Goal: Task Accomplishment & Management: Complete application form

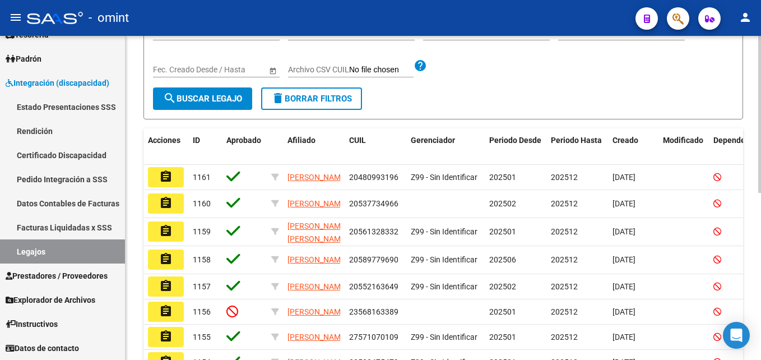
scroll to position [280, 0]
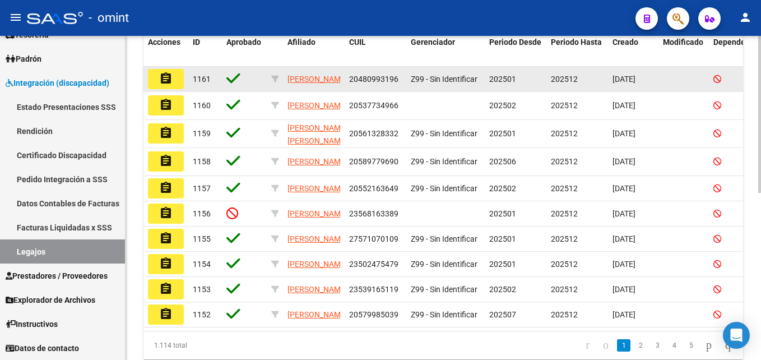
click at [170, 85] on mat-icon "assignment" at bounding box center [165, 78] width 13 height 13
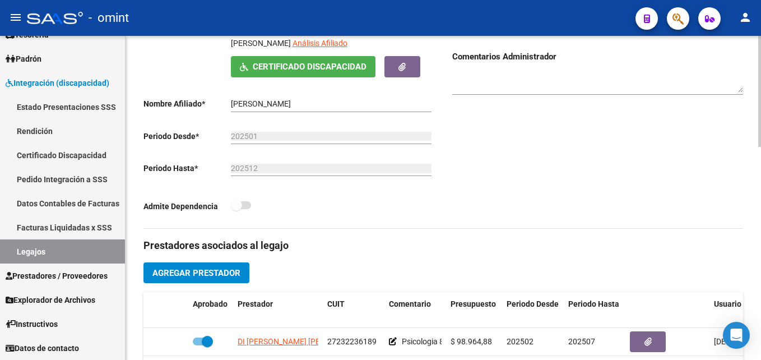
scroll to position [336, 0]
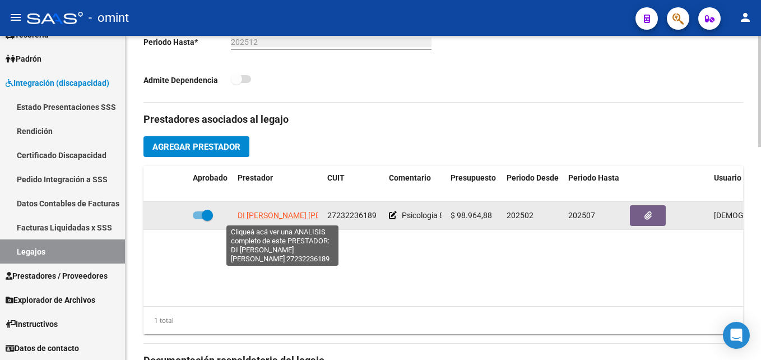
click at [259, 217] on span "DI [PERSON_NAME] [PERSON_NAME]" at bounding box center [303, 215] width 131 height 9
type textarea "27232236189"
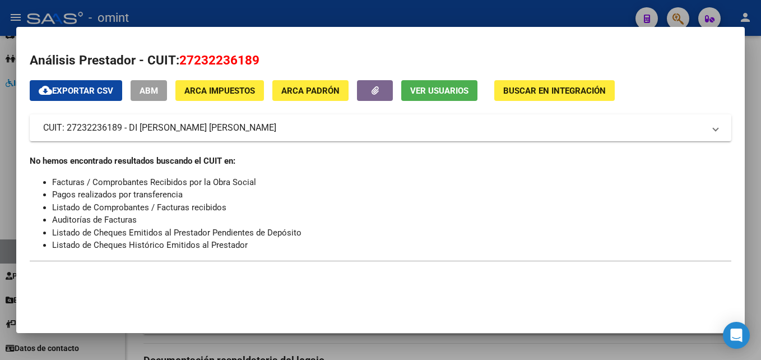
click at [754, 147] on div at bounding box center [380, 180] width 761 height 360
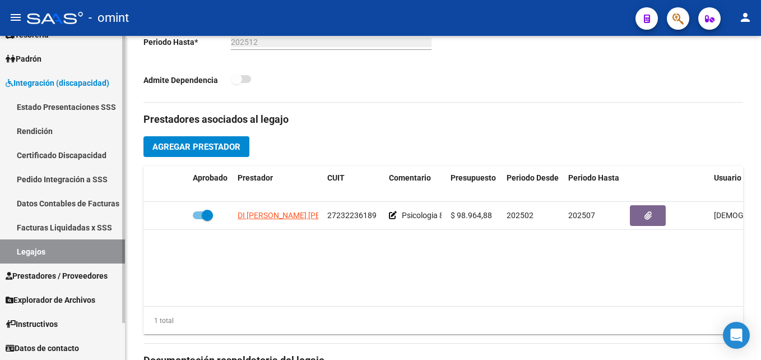
click at [59, 244] on link "Legajos" at bounding box center [62, 251] width 125 height 24
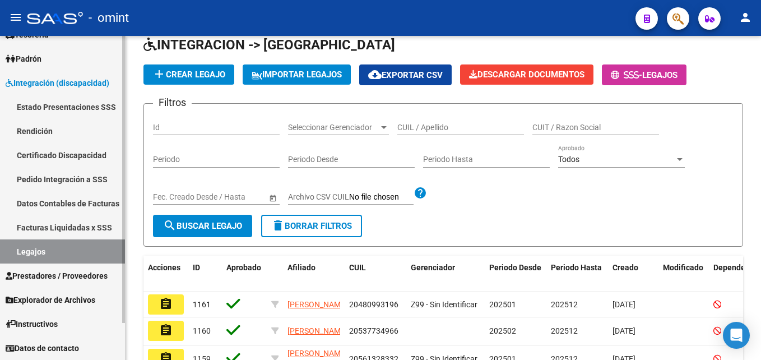
scroll to position [336, 0]
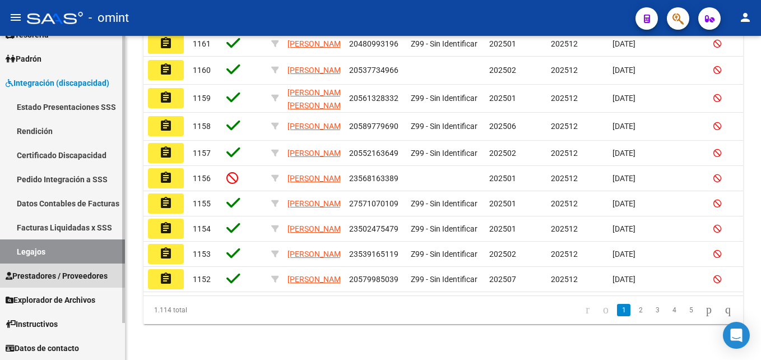
click at [66, 266] on link "Prestadores / Proveedores" at bounding box center [62, 275] width 125 height 24
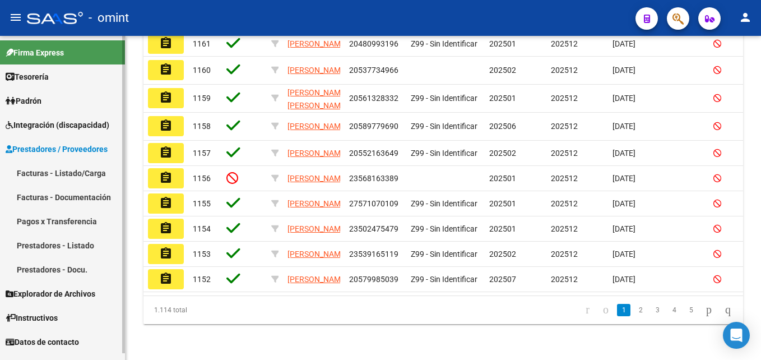
scroll to position [0, 0]
click at [69, 174] on link "Facturas - Listado/Carga" at bounding box center [62, 173] width 125 height 24
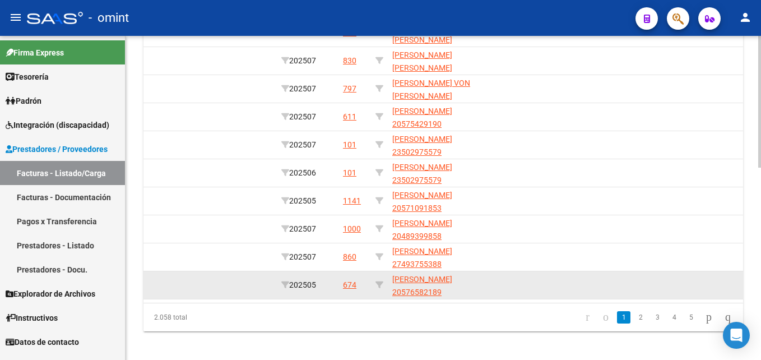
scroll to position [472, 0]
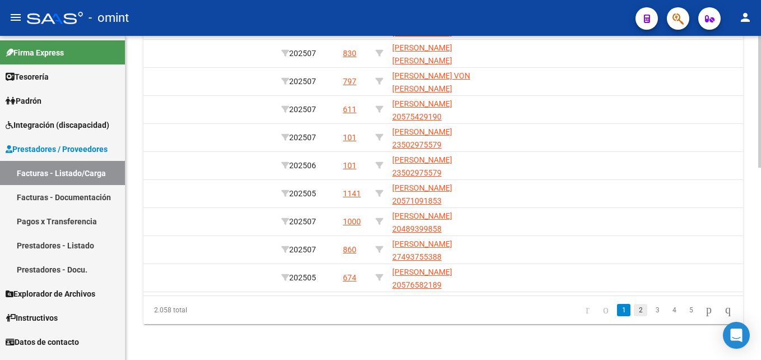
click at [634, 308] on link "2" at bounding box center [640, 310] width 13 height 12
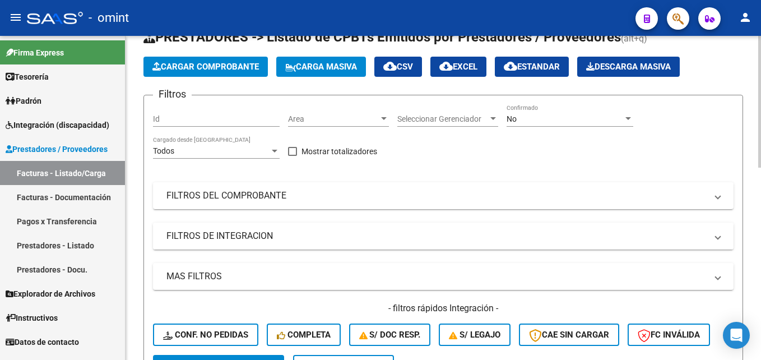
scroll to position [0, 0]
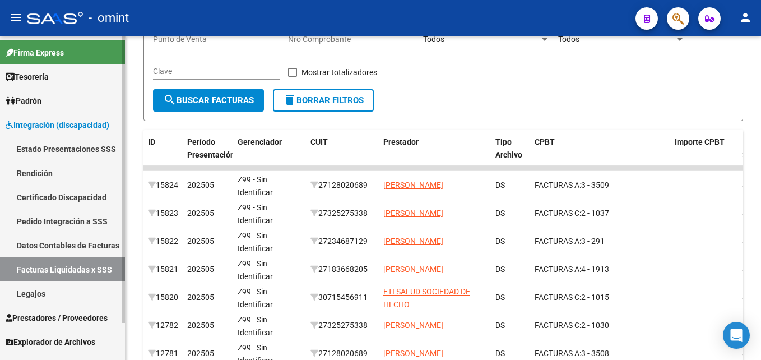
drag, startPoint x: 36, startPoint y: 294, endPoint x: 123, endPoint y: 280, distance: 88.5
click at [36, 294] on link "Legajos" at bounding box center [62, 293] width 125 height 24
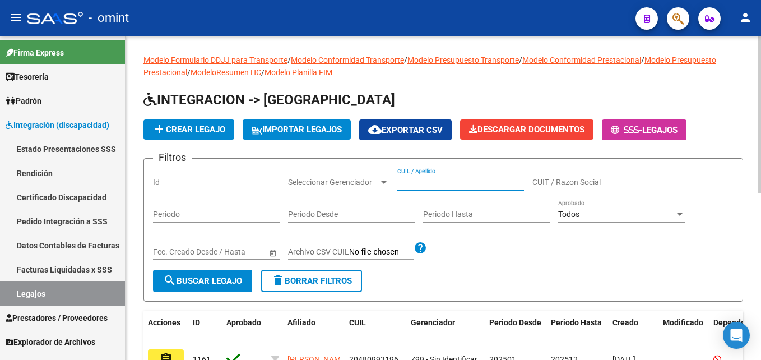
click at [460, 184] on input "CUIL / Apellido" at bounding box center [460, 183] width 127 height 10
paste input "BITERSKI"
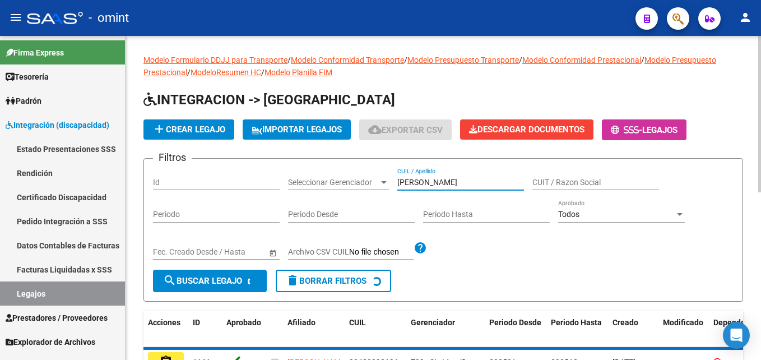
scroll to position [92, 0]
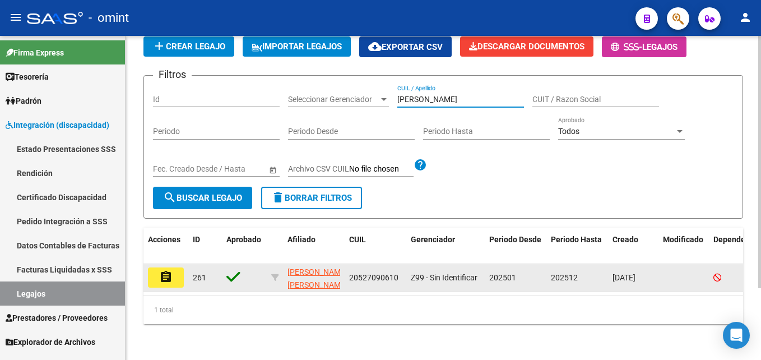
type input "BITERSKI"
click at [165, 270] on mat-icon "assignment" at bounding box center [165, 276] width 13 height 13
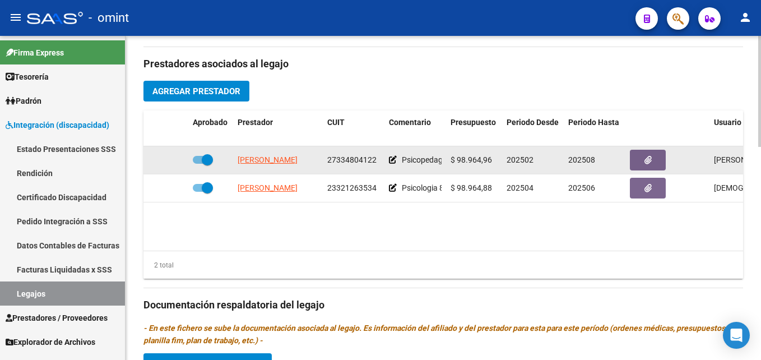
scroll to position [392, 0]
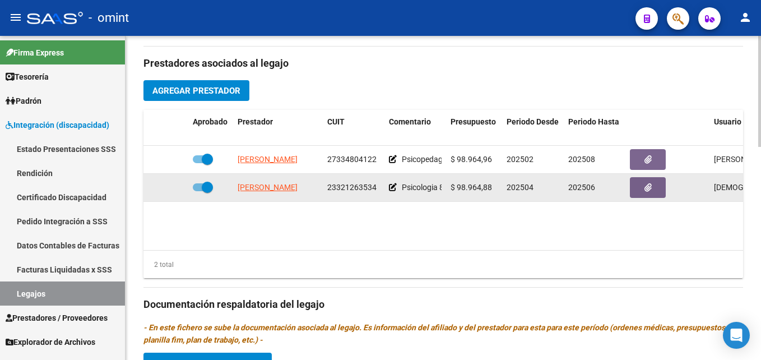
click at [266, 190] on span "GIORGI JOSEFINA" at bounding box center [268, 187] width 60 height 9
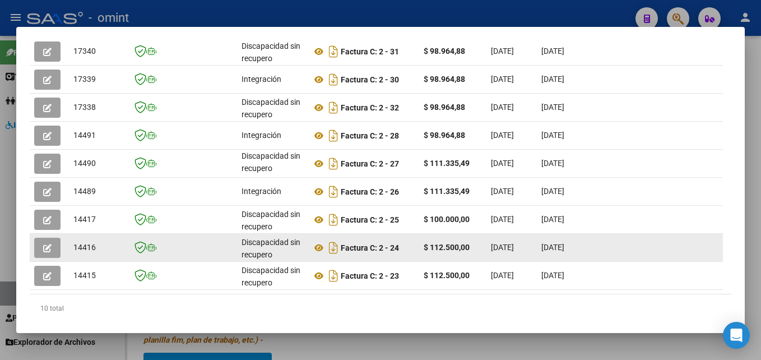
scroll to position [264, 0]
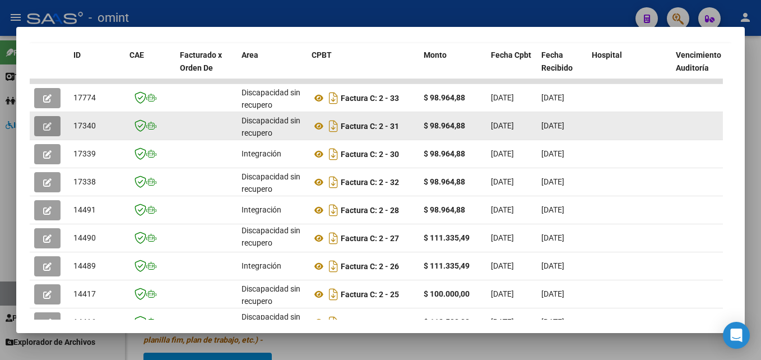
click at [40, 128] on button "button" at bounding box center [47, 126] width 26 height 20
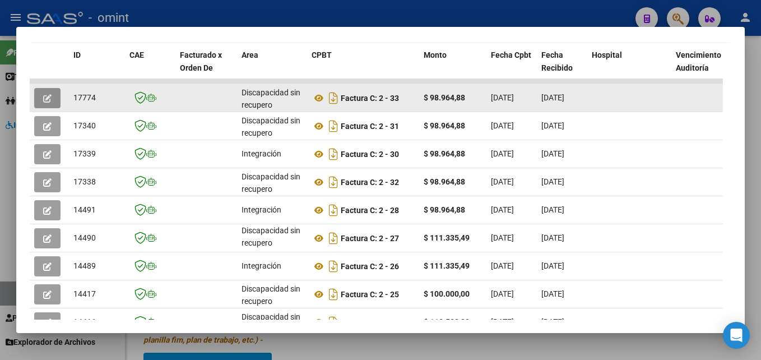
click at [47, 103] on icon "button" at bounding box center [47, 98] width 8 height 8
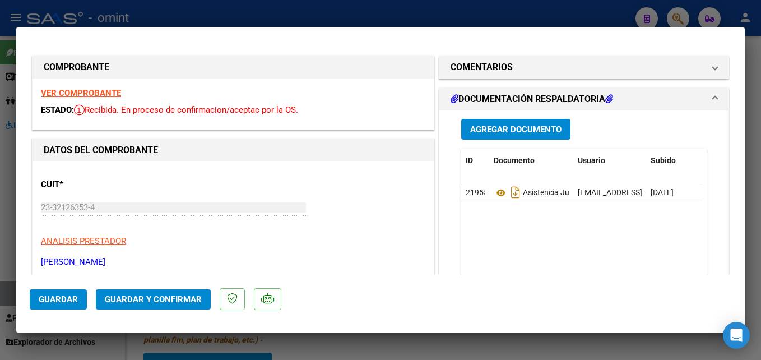
scroll to position [0, 0]
click at [77, 92] on strong "VER COMPROBANTE" at bounding box center [81, 94] width 80 height 10
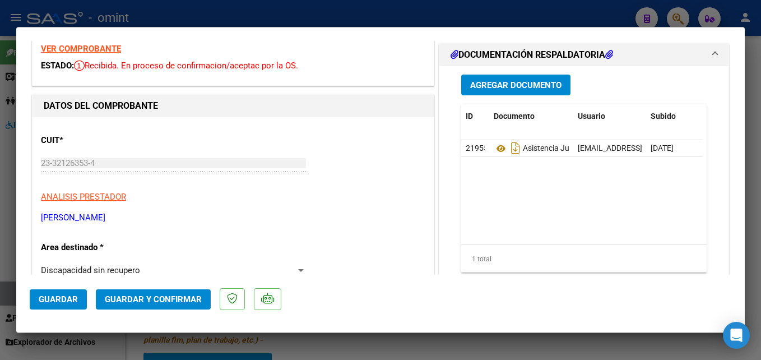
scroll to position [112, 0]
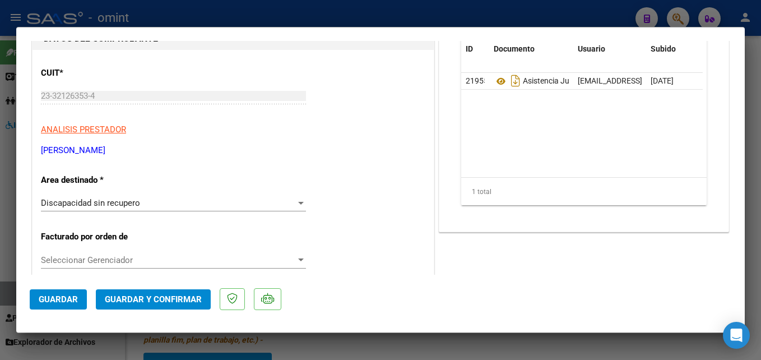
click at [127, 203] on span "Discapacidad sin recupero" at bounding box center [90, 203] width 99 height 10
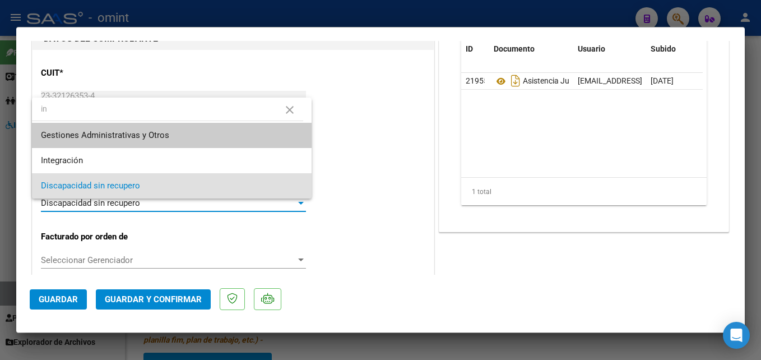
scroll to position [0, 0]
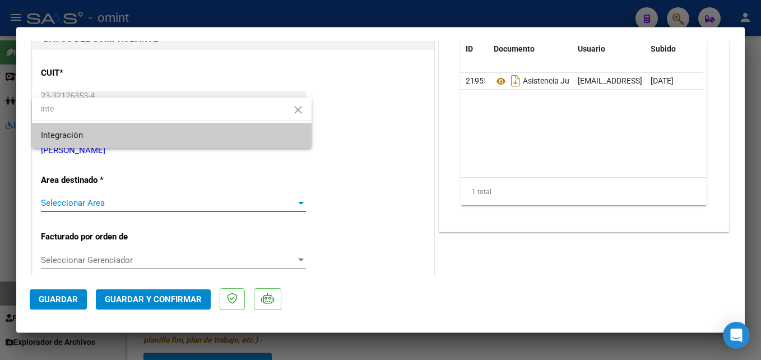
type input "inte"
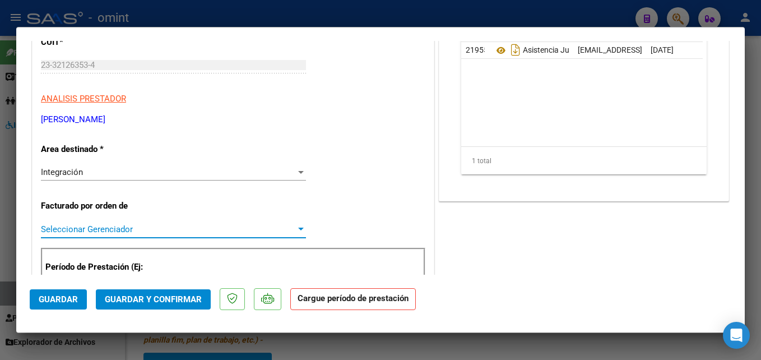
scroll to position [224, 0]
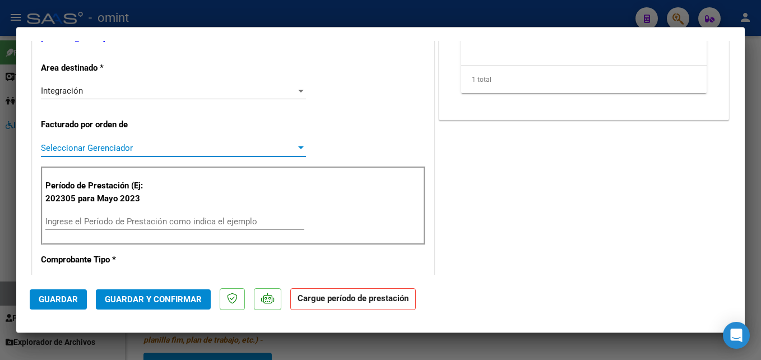
click at [114, 232] on div "Ingrese el Período de Prestación como indica el ejemplo" at bounding box center [174, 226] width 259 height 27
click at [116, 226] on input "Ingrese el Período de Prestación como indica el ejemplo" at bounding box center [174, 221] width 259 height 10
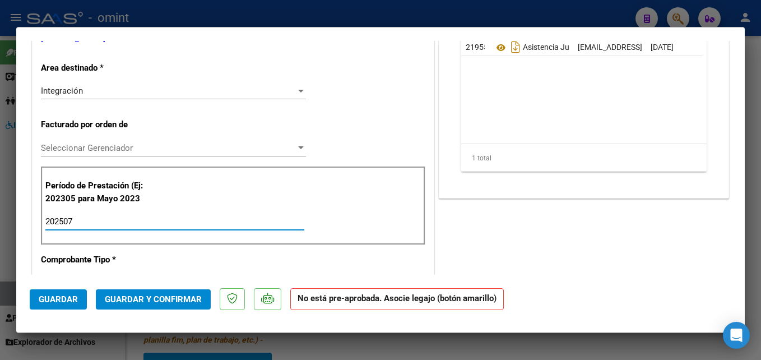
type input "202507"
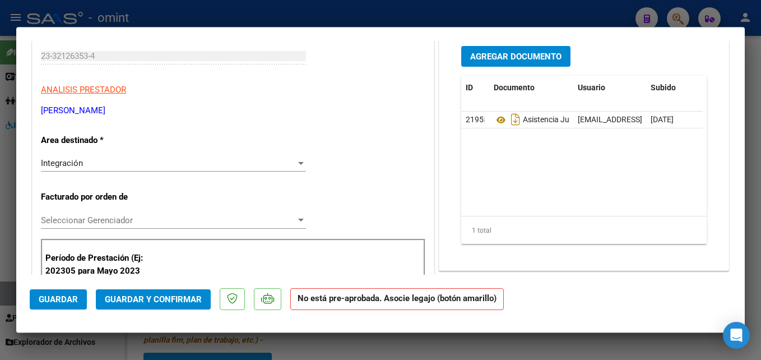
scroll to position [0, 0]
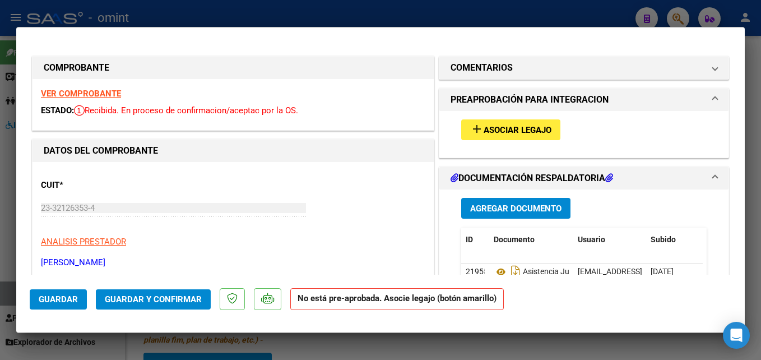
click at [103, 96] on strong "VER COMPROBANTE" at bounding box center [81, 94] width 80 height 10
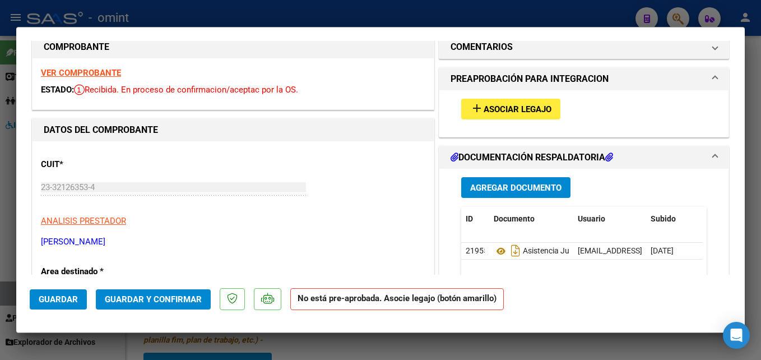
scroll to position [56, 0]
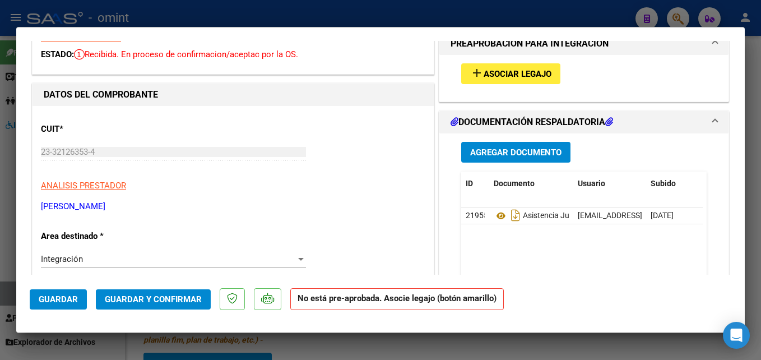
click at [478, 129] on mat-expansion-panel-header "DOCUMENTACIÓN RESPALDATORIA" at bounding box center [583, 122] width 289 height 22
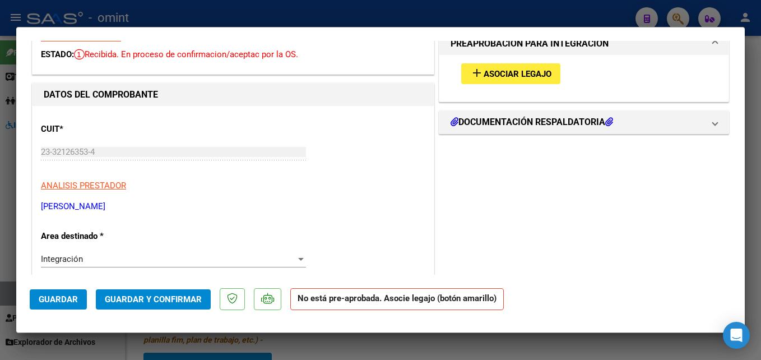
click at [477, 80] on button "add Asociar Legajo" at bounding box center [510, 73] width 99 height 21
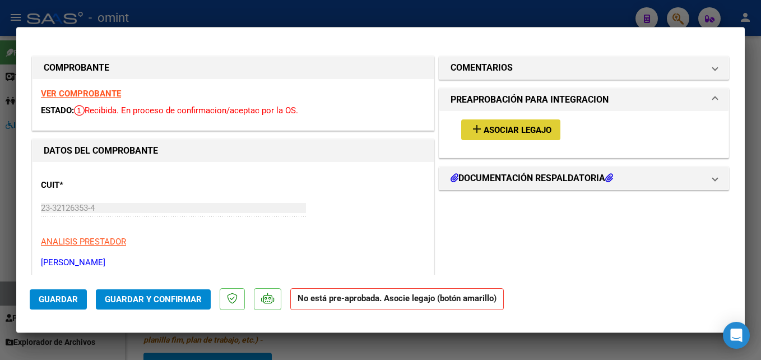
click at [534, 106] on mat-expansion-panel-header "PREAPROBACIÓN PARA INTEGRACION" at bounding box center [583, 100] width 289 height 22
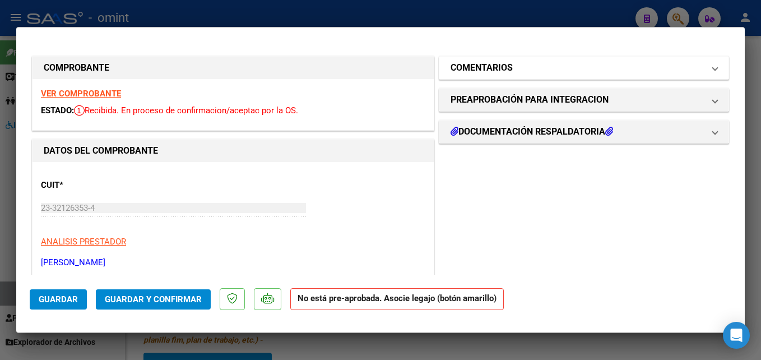
click at [544, 71] on mat-panel-title "COMENTARIOS" at bounding box center [576, 67] width 253 height 13
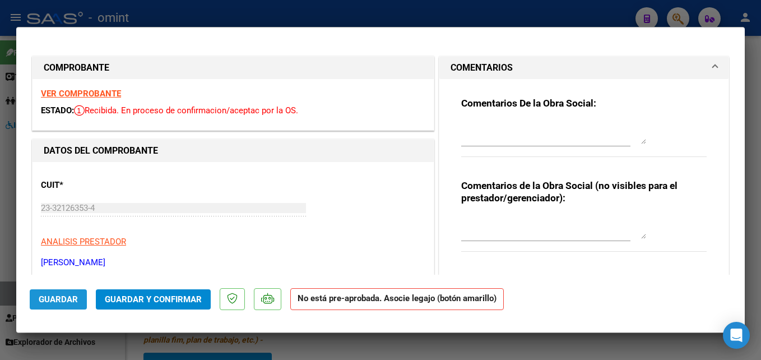
click at [70, 299] on span "Guardar" at bounding box center [58, 299] width 39 height 10
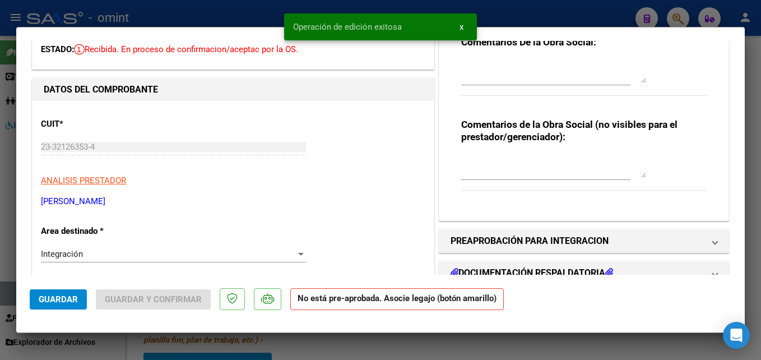
scroll to position [168, 0]
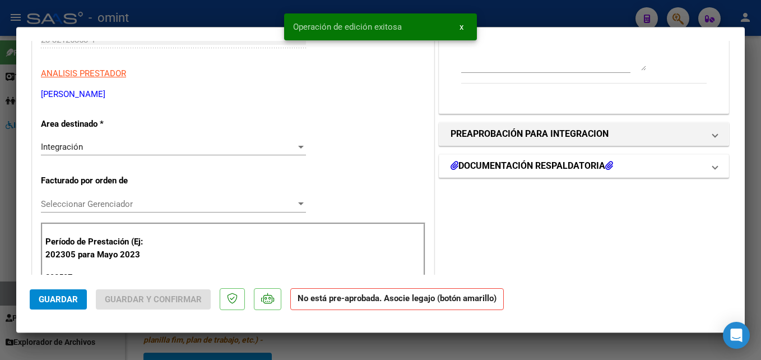
click at [514, 167] on h1 "DOCUMENTACIÓN RESPALDATORIA" at bounding box center [531, 165] width 162 height 13
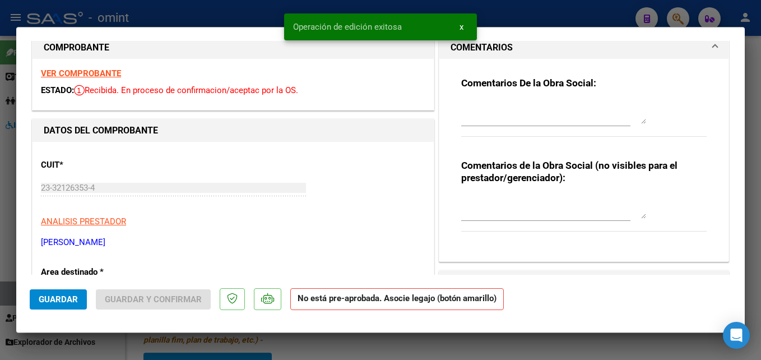
scroll to position [0, 0]
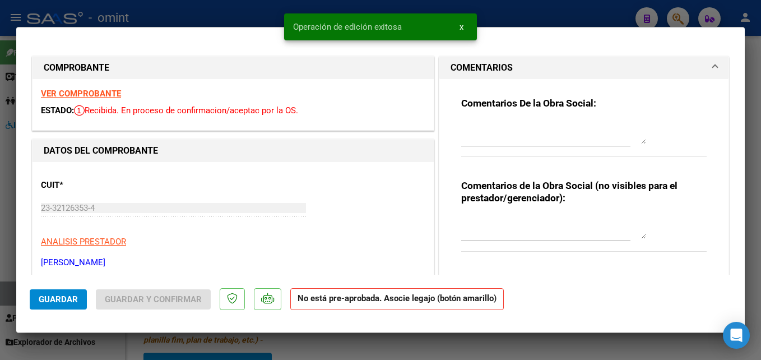
type input "$ 0,00"
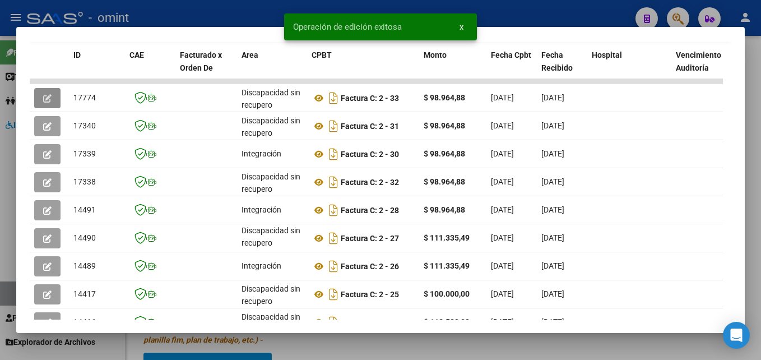
click at [751, 124] on div at bounding box center [380, 180] width 761 height 360
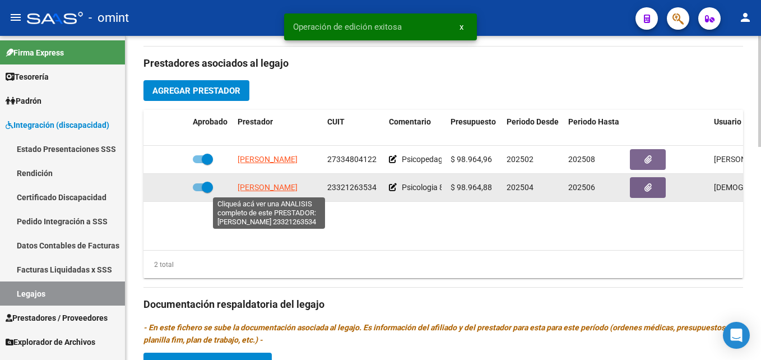
click at [272, 188] on span "GIORGI JOSEFINA" at bounding box center [268, 187] width 60 height 9
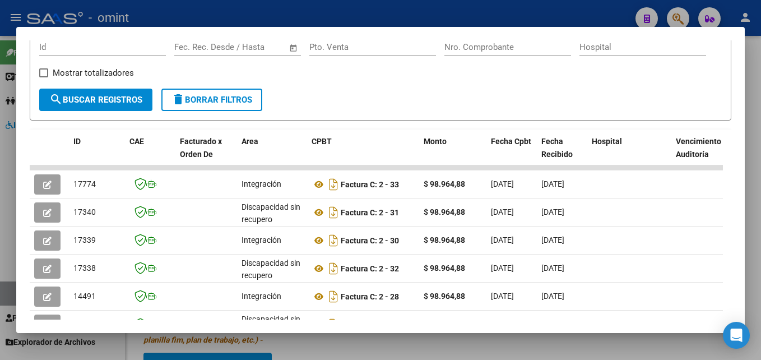
scroll to position [274, 0]
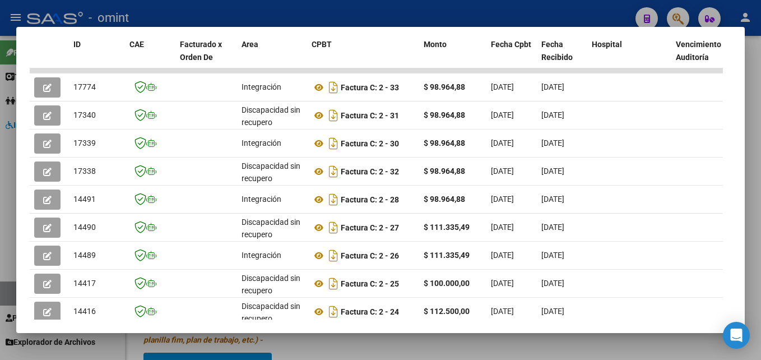
click at [758, 185] on div at bounding box center [380, 180] width 761 height 360
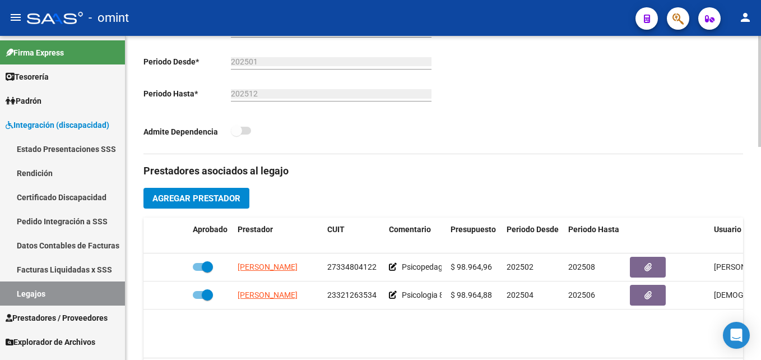
scroll to position [112, 0]
